Goal: Task Accomplishment & Management: Manage account settings

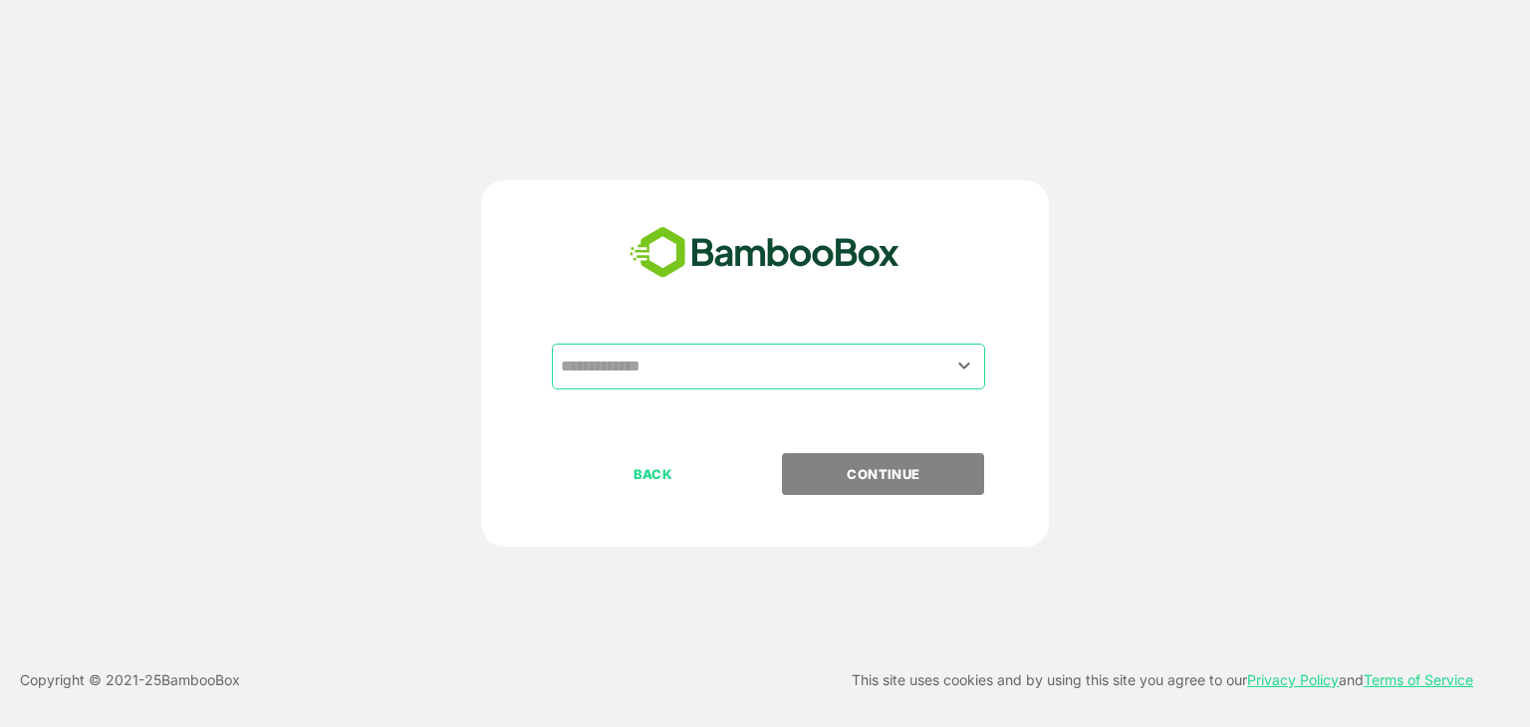
click at [724, 355] on input "text" at bounding box center [768, 367] width 425 height 38
click at [722, 374] on input "text" at bounding box center [768, 367] width 425 height 38
click at [972, 367] on icon "Open" at bounding box center [964, 366] width 24 height 24
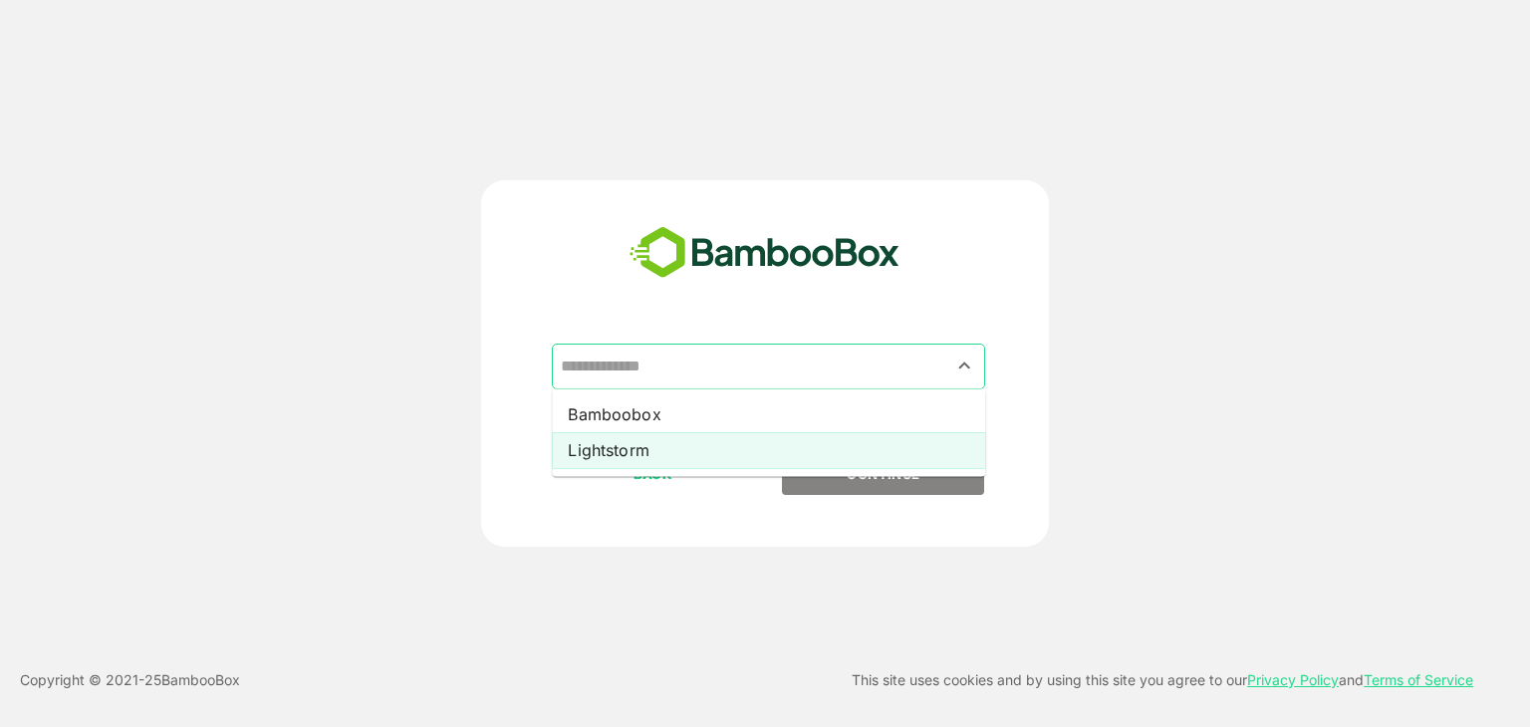
click at [660, 446] on li "Lightstorm" at bounding box center [768, 450] width 433 height 36
type input "**********"
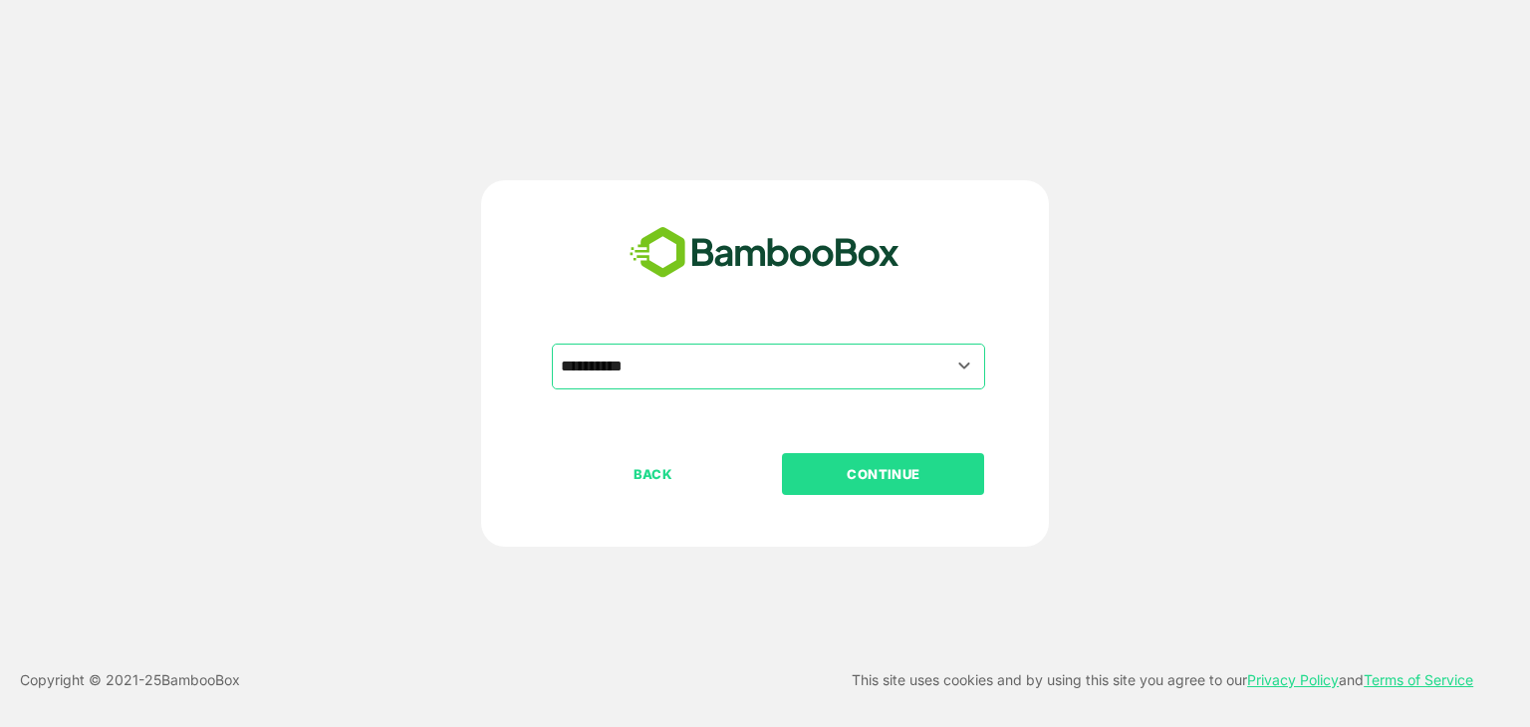
click at [830, 466] on p "CONTINUE" at bounding box center [883, 474] width 199 height 22
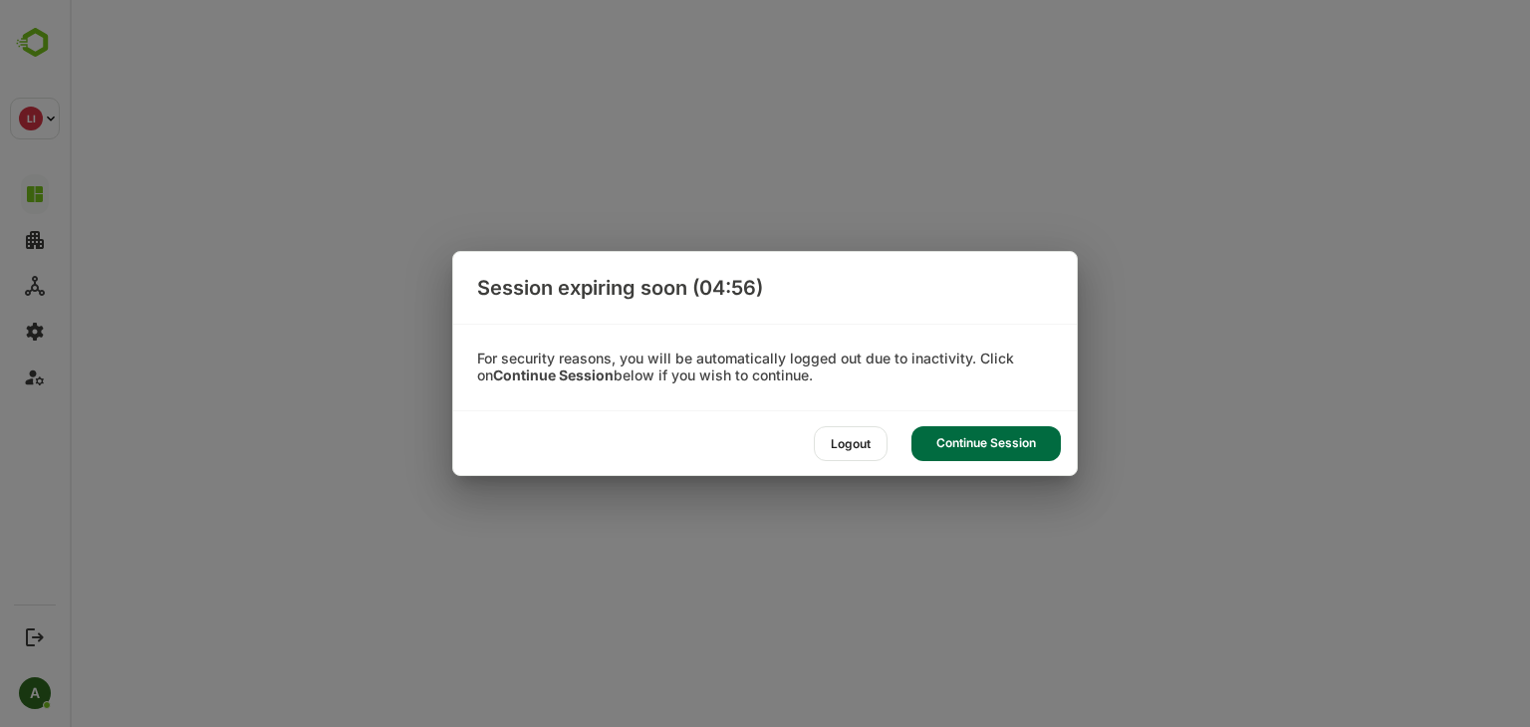
click at [993, 434] on div "Continue Session" at bounding box center [985, 443] width 149 height 35
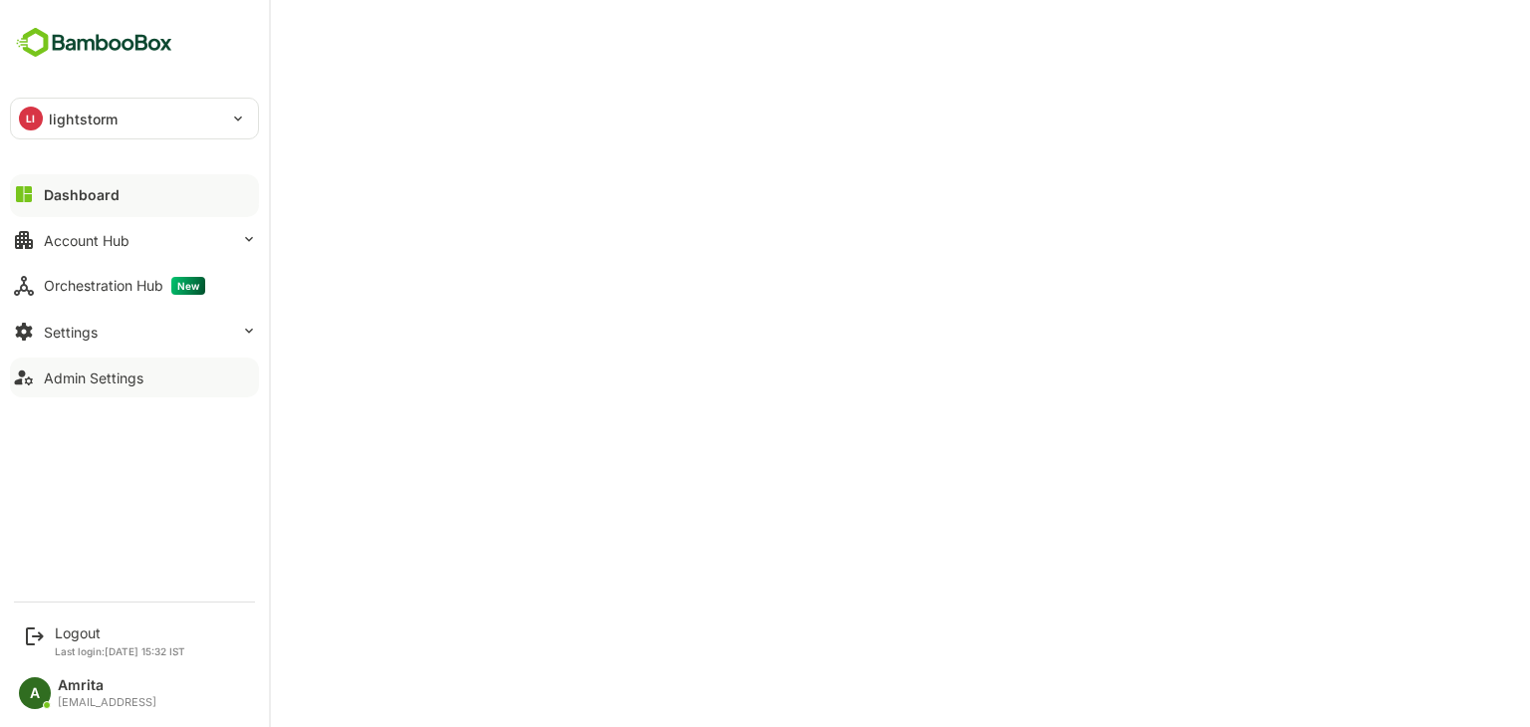
click at [131, 371] on div "Admin Settings" at bounding box center [94, 377] width 100 height 17
